Goal: Complete application form

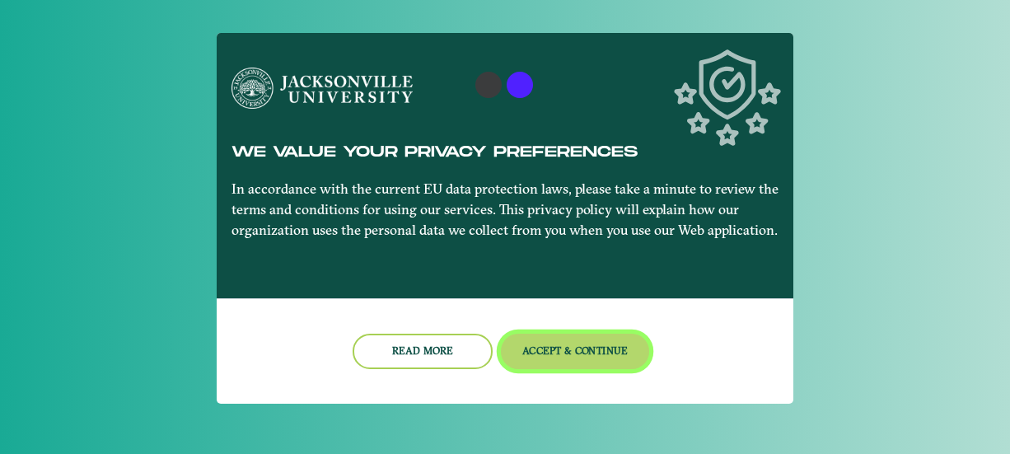
click at [564, 361] on button "Accept & Continue" at bounding box center [575, 351] width 149 height 35
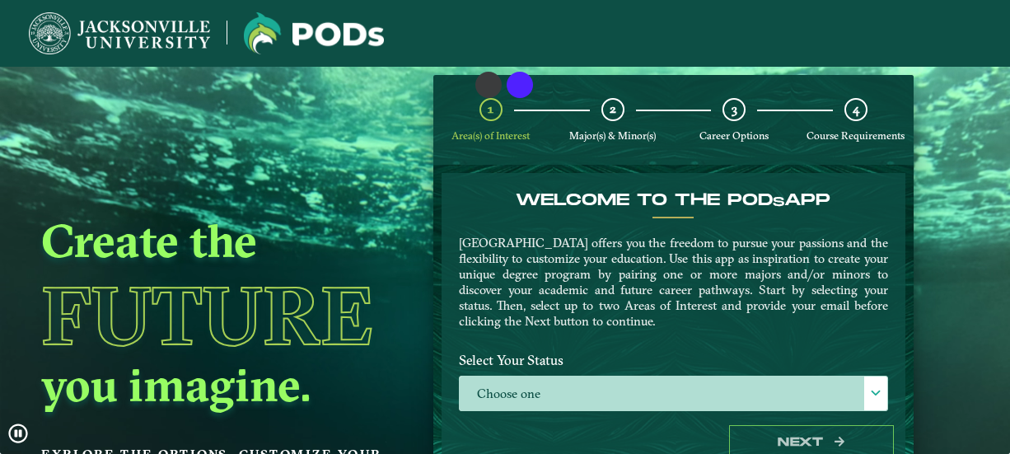
scroll to position [74, 0]
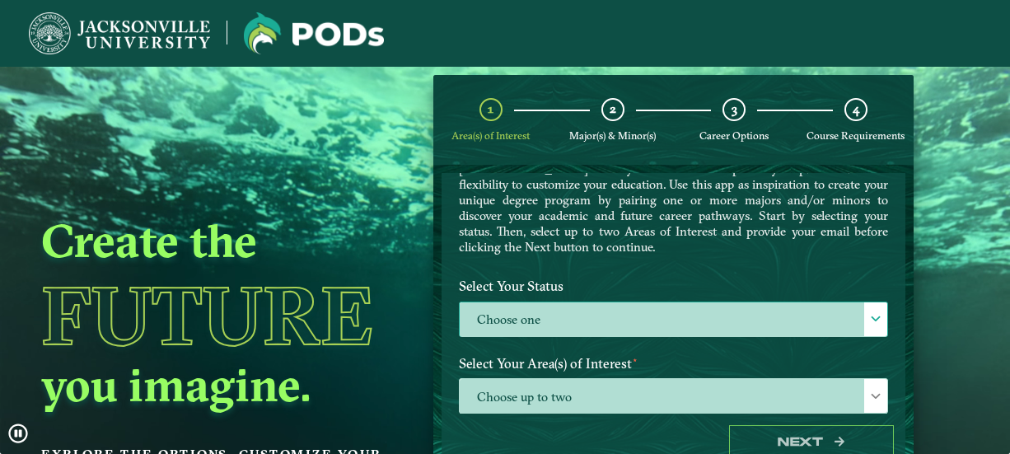
click at [611, 310] on label "Choose one" at bounding box center [674, 319] width 428 height 35
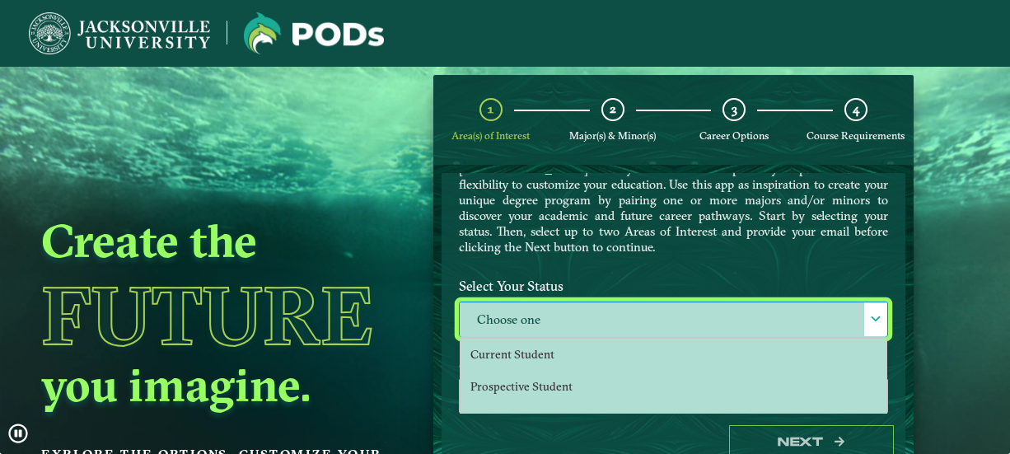
scroll to position [132, 0]
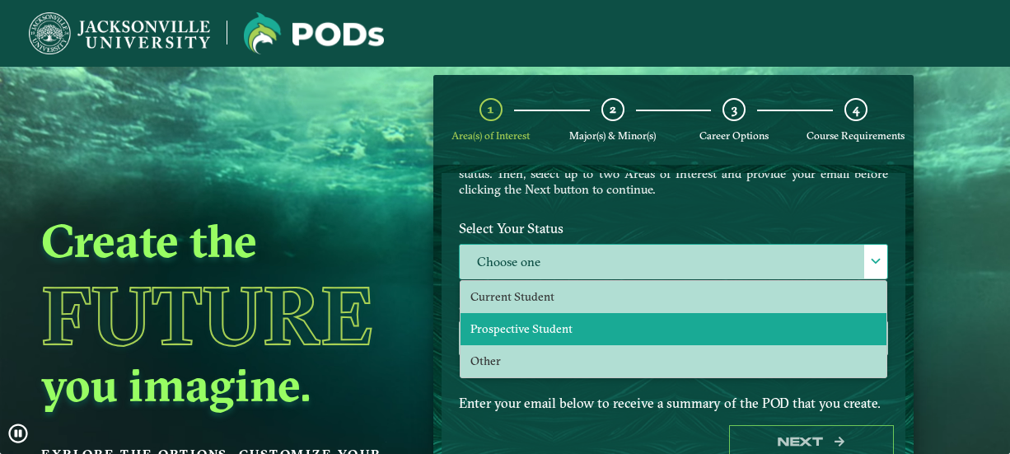
click at [617, 313] on li "Prospective Student" at bounding box center [674, 329] width 426 height 32
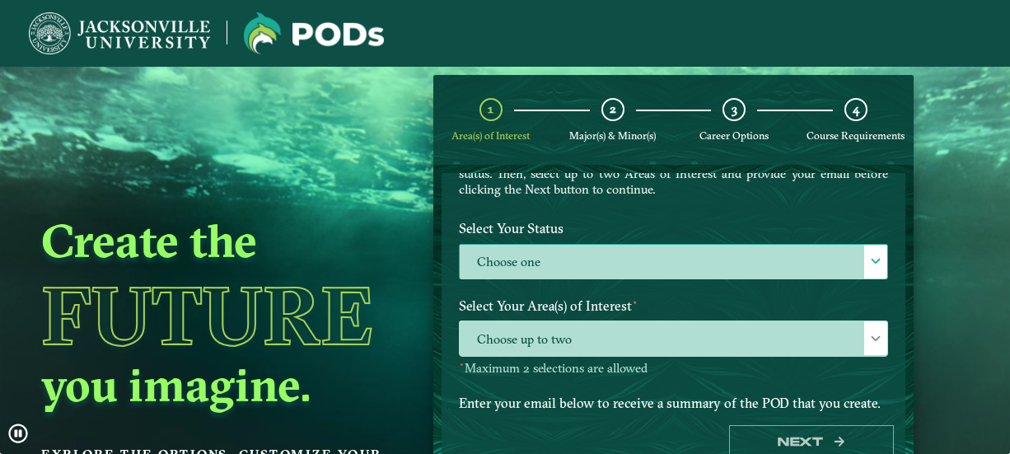
select select "[object Object]"
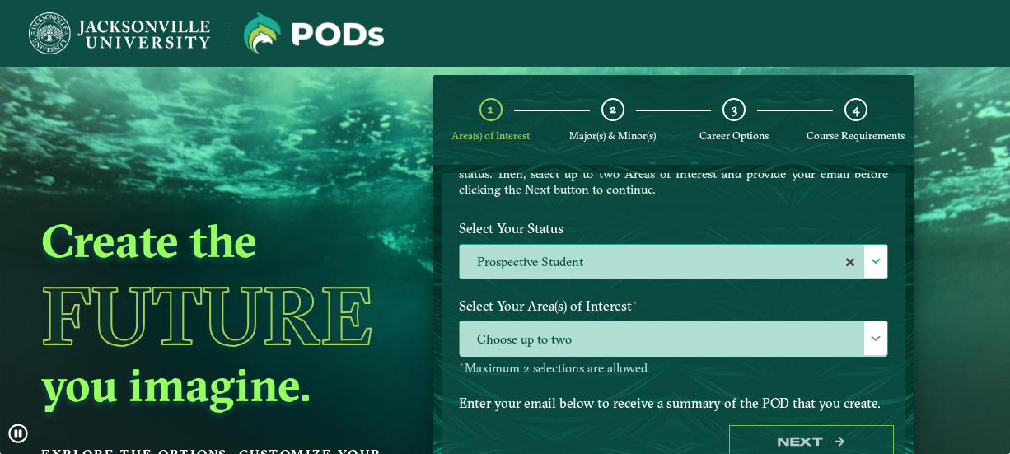
click at [631, 338] on span "Choose up to two" at bounding box center [674, 338] width 428 height 35
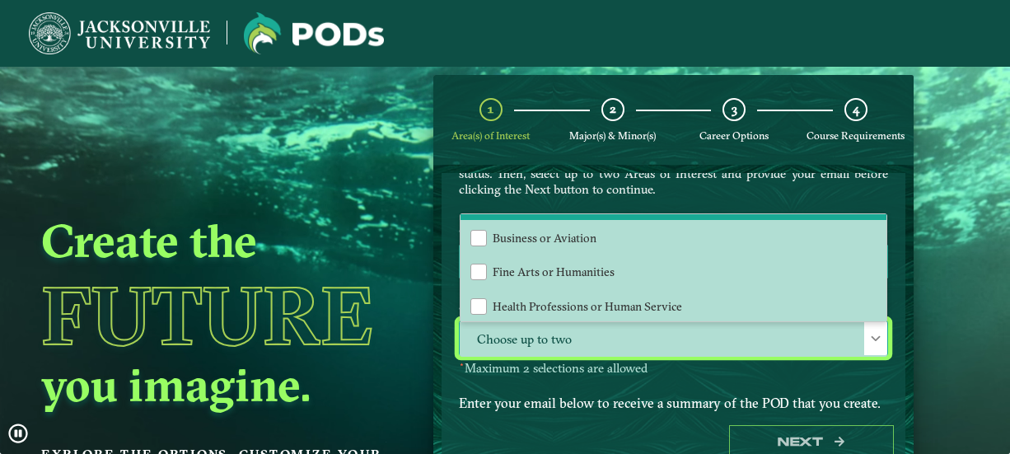
scroll to position [63, 0]
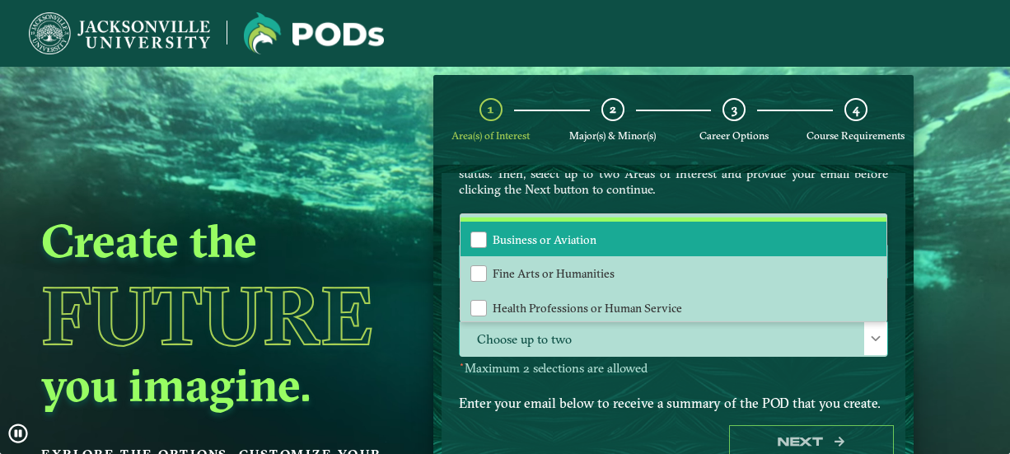
click at [715, 228] on li "Business or Aviation" at bounding box center [674, 239] width 426 height 35
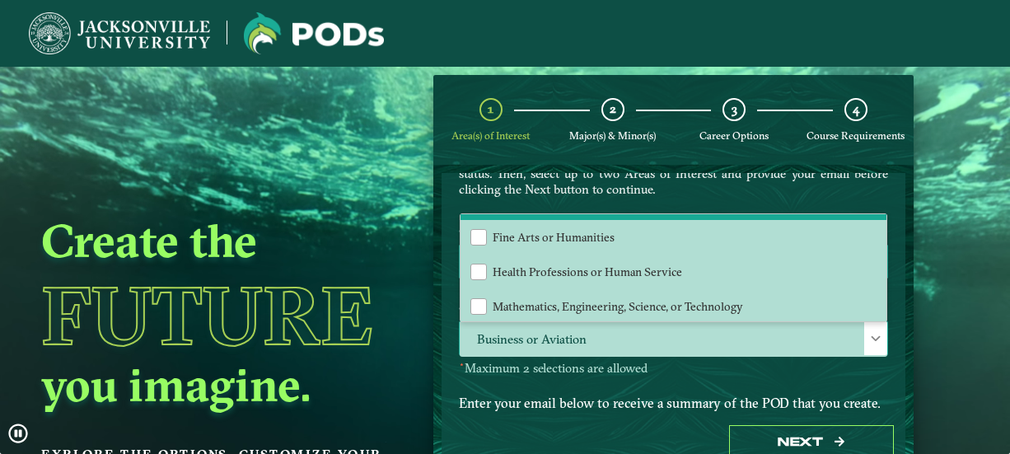
scroll to position [104, 0]
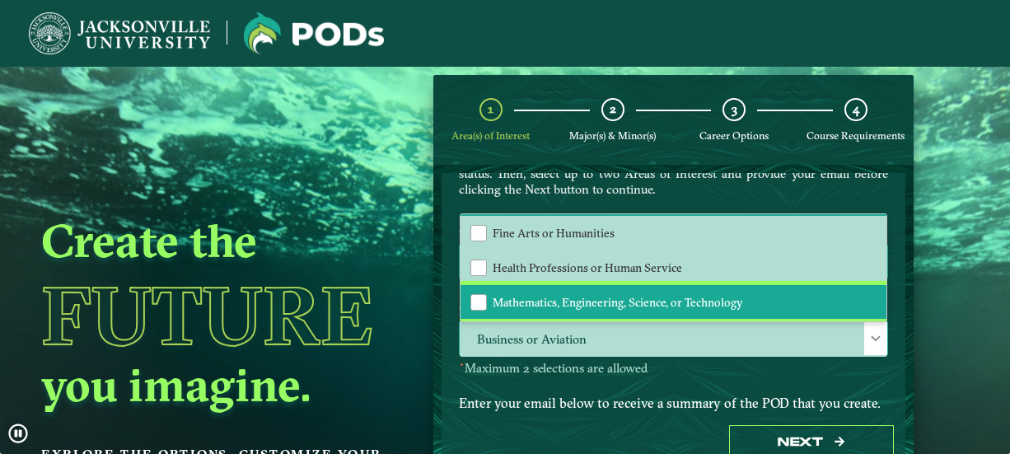
click at [696, 292] on li "Mathematics, Engineering, Science, or Technology" at bounding box center [674, 302] width 426 height 35
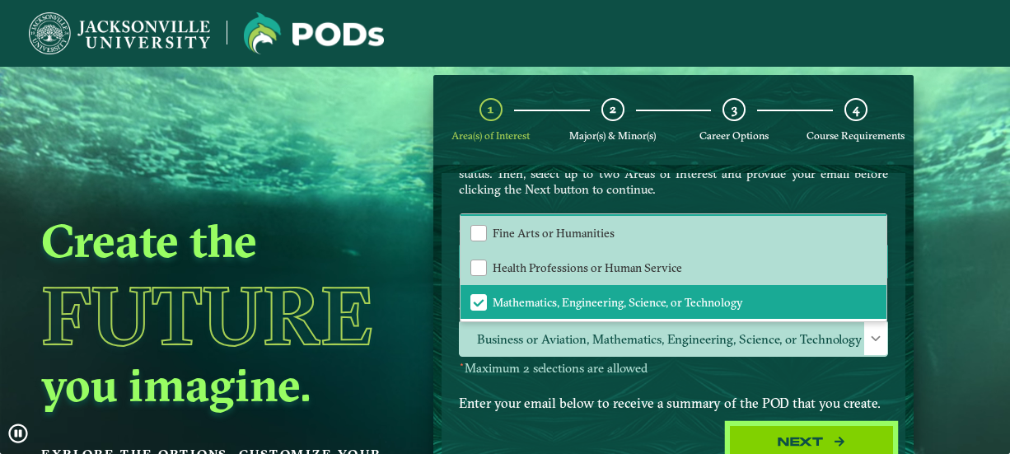
click at [786, 445] on button "Next" at bounding box center [811, 442] width 165 height 34
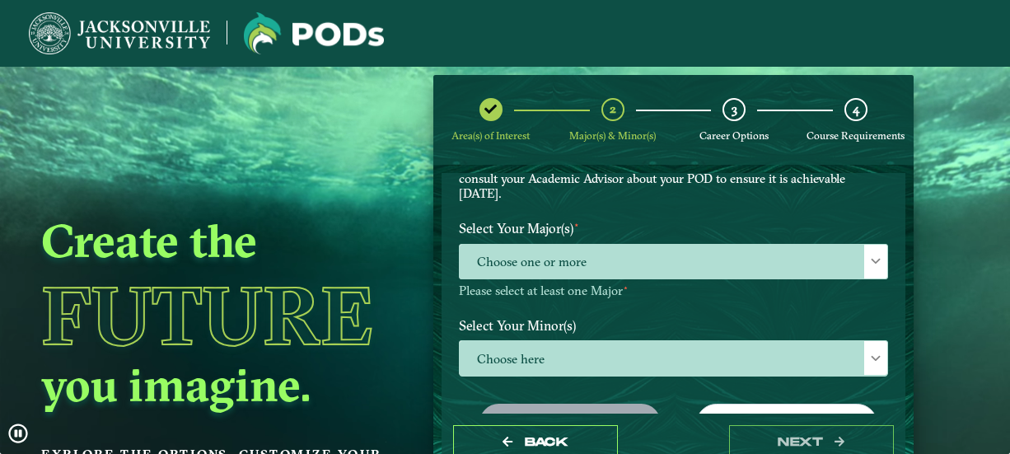
scroll to position [183, 0]
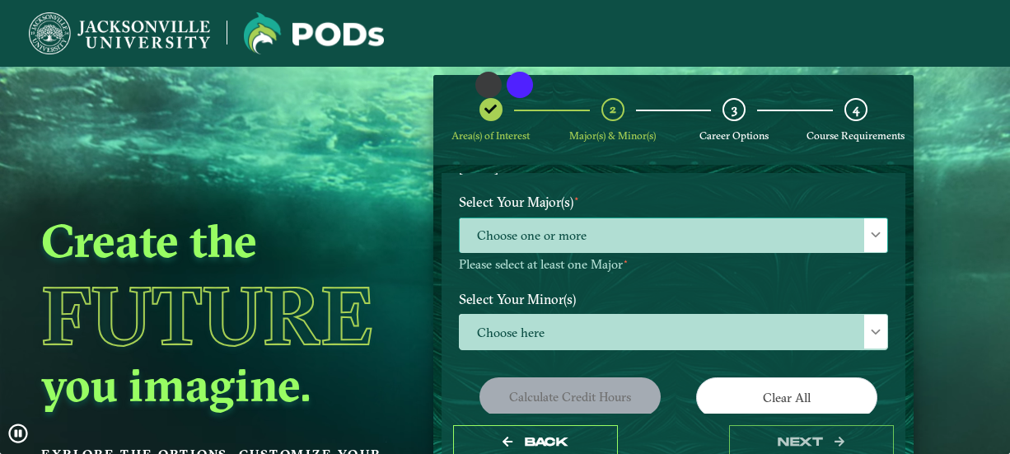
click at [813, 238] on span "Choose one or more" at bounding box center [674, 235] width 428 height 35
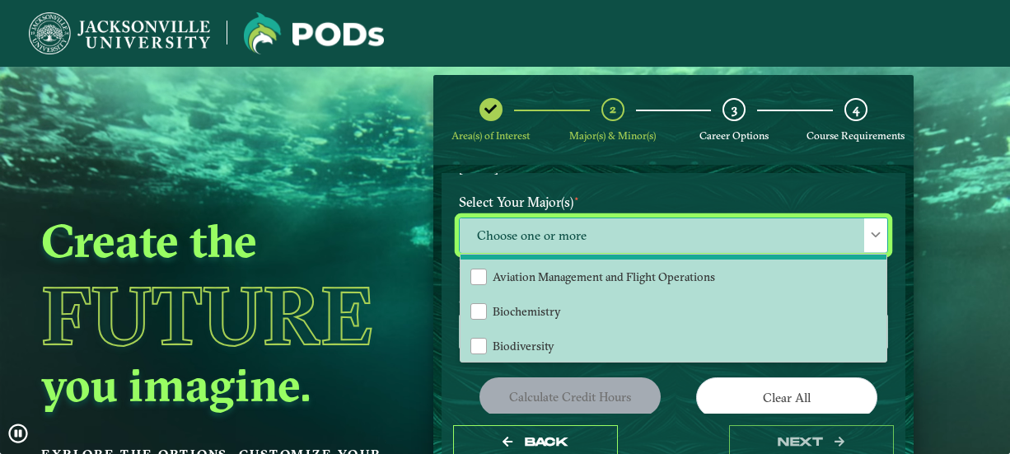
scroll to position [0, 0]
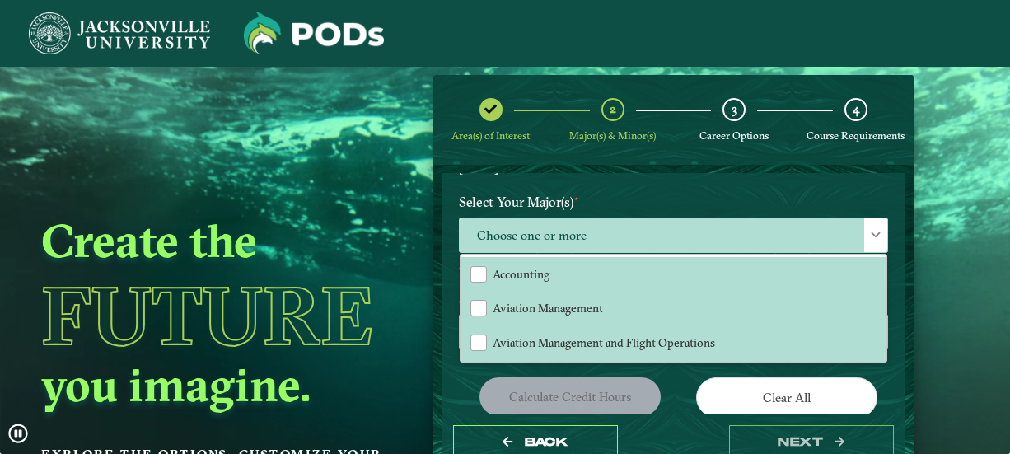
click at [964, 278] on ngx-dashboard "Create the Future you imagine. Explore the options. Customize your path. Area(s…" at bounding box center [505, 277] width 1010 height 405
